Goal: Information Seeking & Learning: Learn about a topic

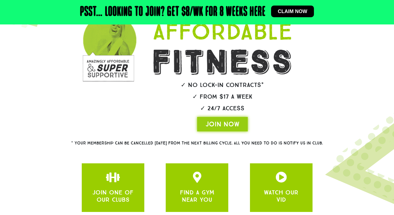
scroll to position [111, 0]
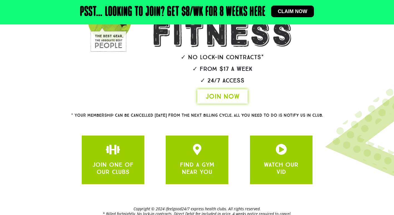
click at [242, 98] on link "JOIN NOW" at bounding box center [222, 96] width 51 height 14
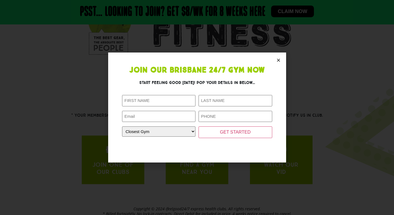
click at [279, 59] on icon "Close" at bounding box center [278, 60] width 4 height 4
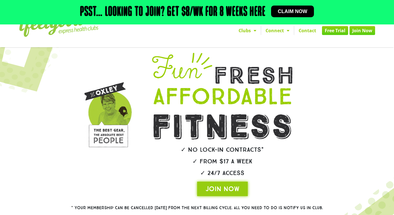
scroll to position [128, 0]
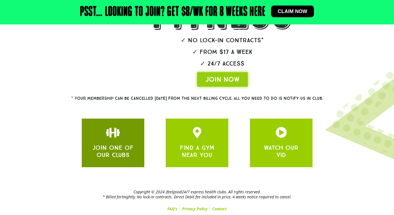
click at [124, 125] on div "JOIN ONE OF OUR CLUBS" at bounding box center [113, 143] width 63 height 49
click at [112, 138] on div at bounding box center [113, 133] width 46 height 13
click at [114, 132] on icon "JOIN ONE OF OUR CLUBS" at bounding box center [112, 132] width 11 height 11
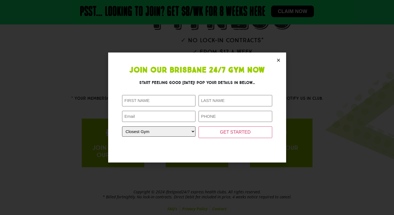
click at [164, 129] on select "Closest Gym Alexandra Hills Calamvale Coopers Plains Middle Park Oxenford Oxley…" at bounding box center [159, 131] width 74 height 10
click at [157, 127] on select "Closest Gym Alexandra Hills Calamvale Coopers Plains Middle Park Oxenford Oxley…" at bounding box center [159, 131] width 74 height 10
select select "[GEOGRAPHIC_DATA]"
click at [122, 126] on select "Closest Gym Alexandra Hills Calamvale Coopers Plains Middle Park Oxenford Oxley…" at bounding box center [159, 131] width 74 height 10
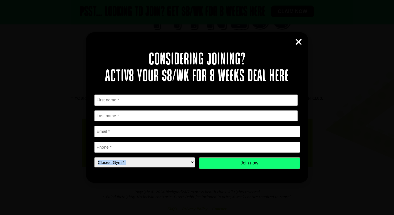
drag, startPoint x: 128, startPoint y: 167, endPoint x: 128, endPoint y: 163, distance: 3.6
click at [128, 163] on form "First Name * First Last Name * Last name Email * Phone * Closest Gym * Closest …" at bounding box center [197, 137] width 206 height 85
click at [128, 163] on select "Closest Gym * Alexandra Hills Calamvale Coopers Plains Middle Park Oxley Park R…" at bounding box center [144, 162] width 101 height 10
select select "[GEOGRAPHIC_DATA]"
click at [94, 157] on select "Closest Gym * Alexandra Hills Calamvale Coopers Plains Middle Park Oxley Park R…" at bounding box center [144, 162] width 101 height 10
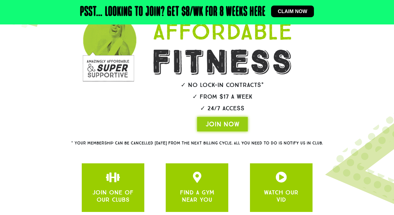
scroll to position [111, 0]
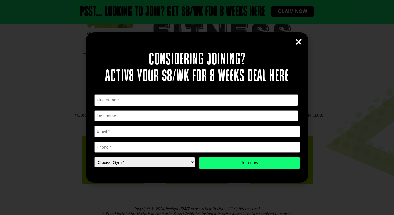
click at [295, 40] on icon "Close" at bounding box center [298, 42] width 8 height 8
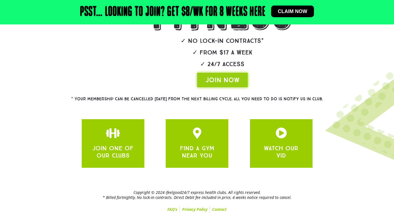
scroll to position [128, 0]
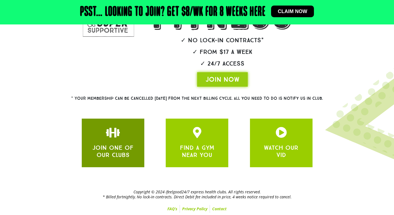
click at [117, 147] on link "JOIN ONE OF OUR CLUBS" at bounding box center [112, 151] width 41 height 15
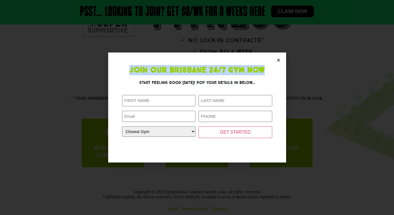
click at [279, 61] on div "Join Our Brisbane 24/7 Gym Now Start feeling good today! Pop your details in be…" at bounding box center [197, 108] width 178 height 110
click at [279, 61] on icon "Close" at bounding box center [278, 60] width 4 height 4
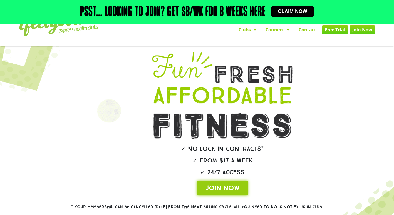
scroll to position [17, 0]
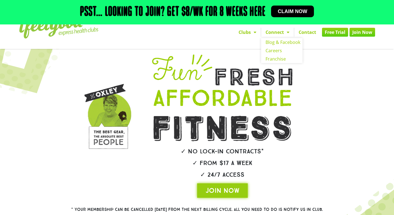
click at [281, 34] on link "Connect" at bounding box center [277, 32] width 33 height 9
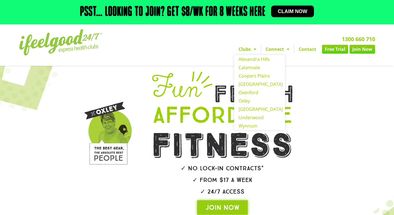
click at [247, 49] on link "Clubs" at bounding box center [247, 49] width 27 height 9
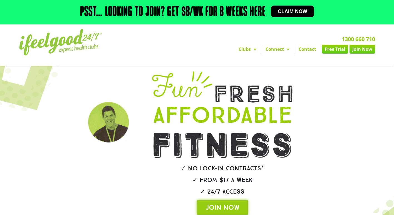
click at [247, 49] on link "Clubs" at bounding box center [247, 49] width 27 height 9
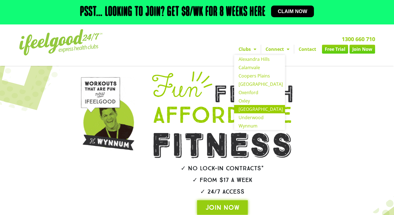
click at [249, 109] on link "[GEOGRAPHIC_DATA]" at bounding box center [259, 109] width 51 height 8
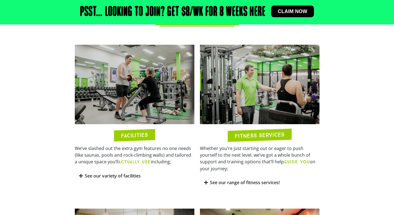
scroll to position [299, 0]
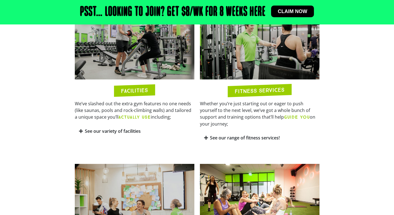
click at [122, 131] on link "See our variety of facilities" at bounding box center [113, 131] width 56 height 6
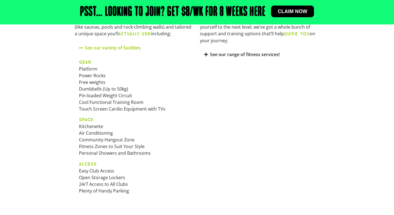
scroll to position [355, 0]
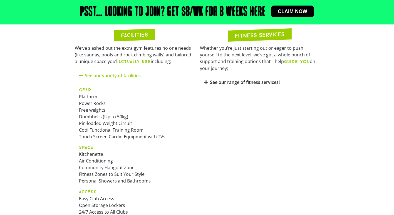
click at [245, 79] on link "See our range of fitness services!" at bounding box center [245, 82] width 70 height 6
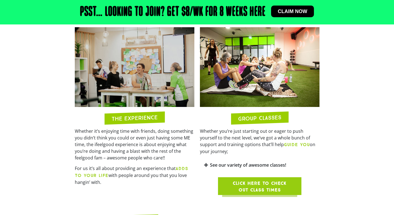
scroll to position [633, 0]
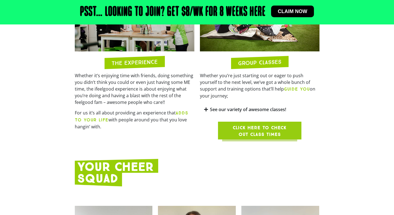
click at [260, 125] on span "Click here to check out class times" at bounding box center [259, 131] width 57 height 13
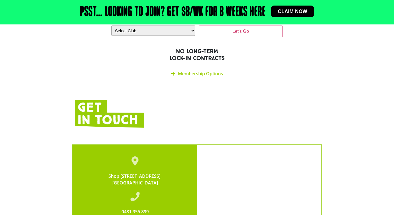
scroll to position [1189, 0]
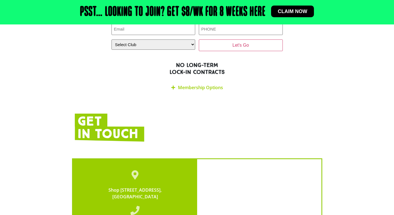
click at [211, 85] on link "Membership Options" at bounding box center [200, 88] width 45 height 6
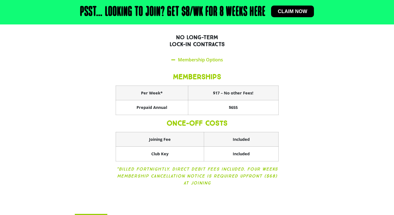
scroll to position [1217, 0]
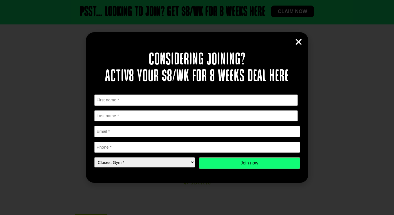
click at [299, 44] on icon "Close" at bounding box center [298, 42] width 8 height 8
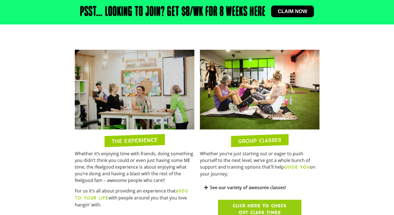
scroll to position [565, 0]
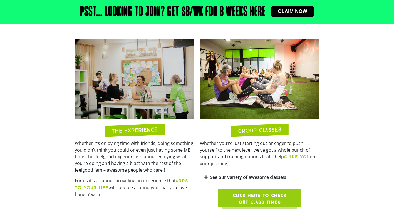
click at [261, 194] on span "Click here to check out class times" at bounding box center [259, 198] width 57 height 13
